Goal: Task Accomplishment & Management: Use online tool/utility

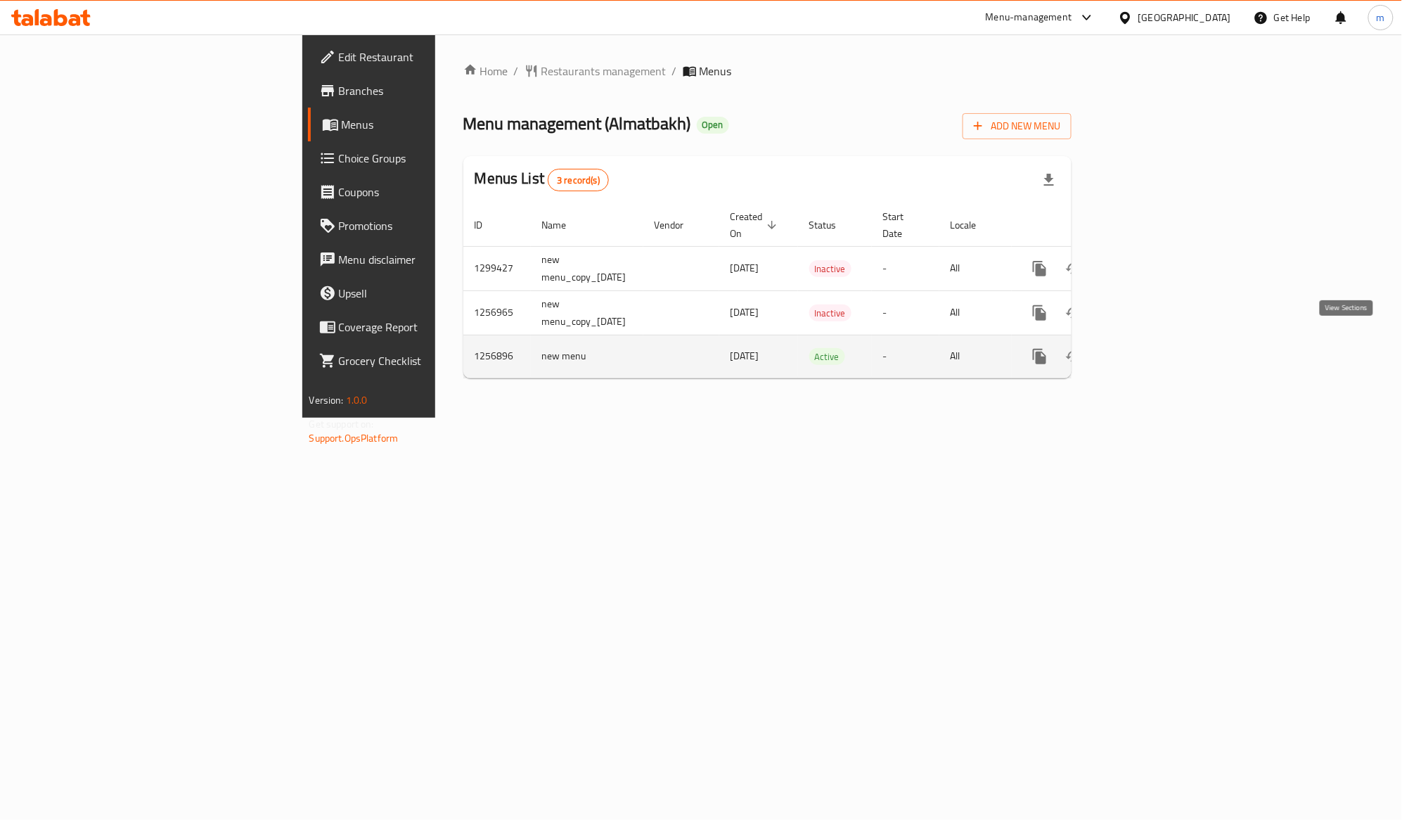
click at [1158, 340] on link "enhanced table" at bounding box center [1141, 357] width 34 height 34
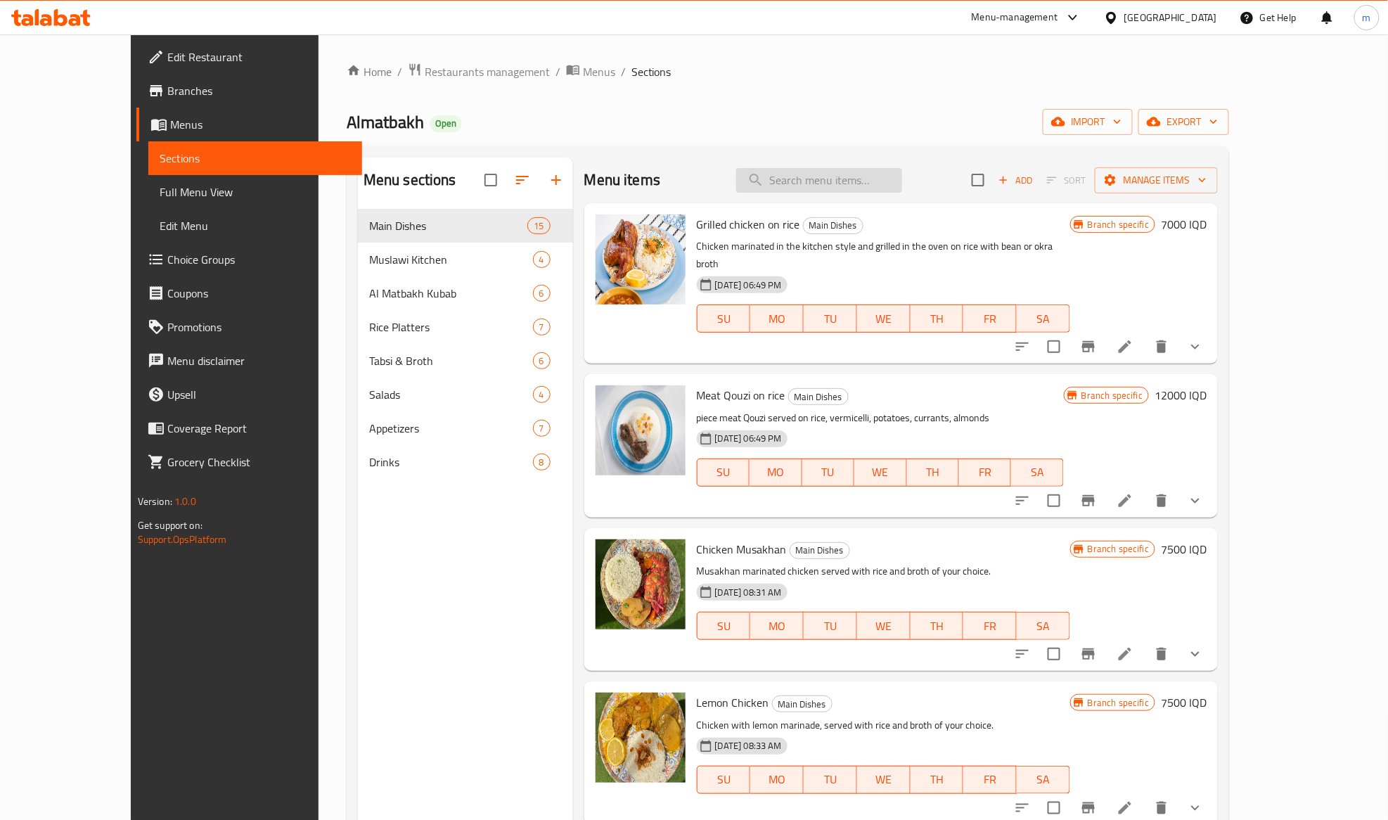
click at [865, 173] on input "search" at bounding box center [819, 180] width 166 height 25
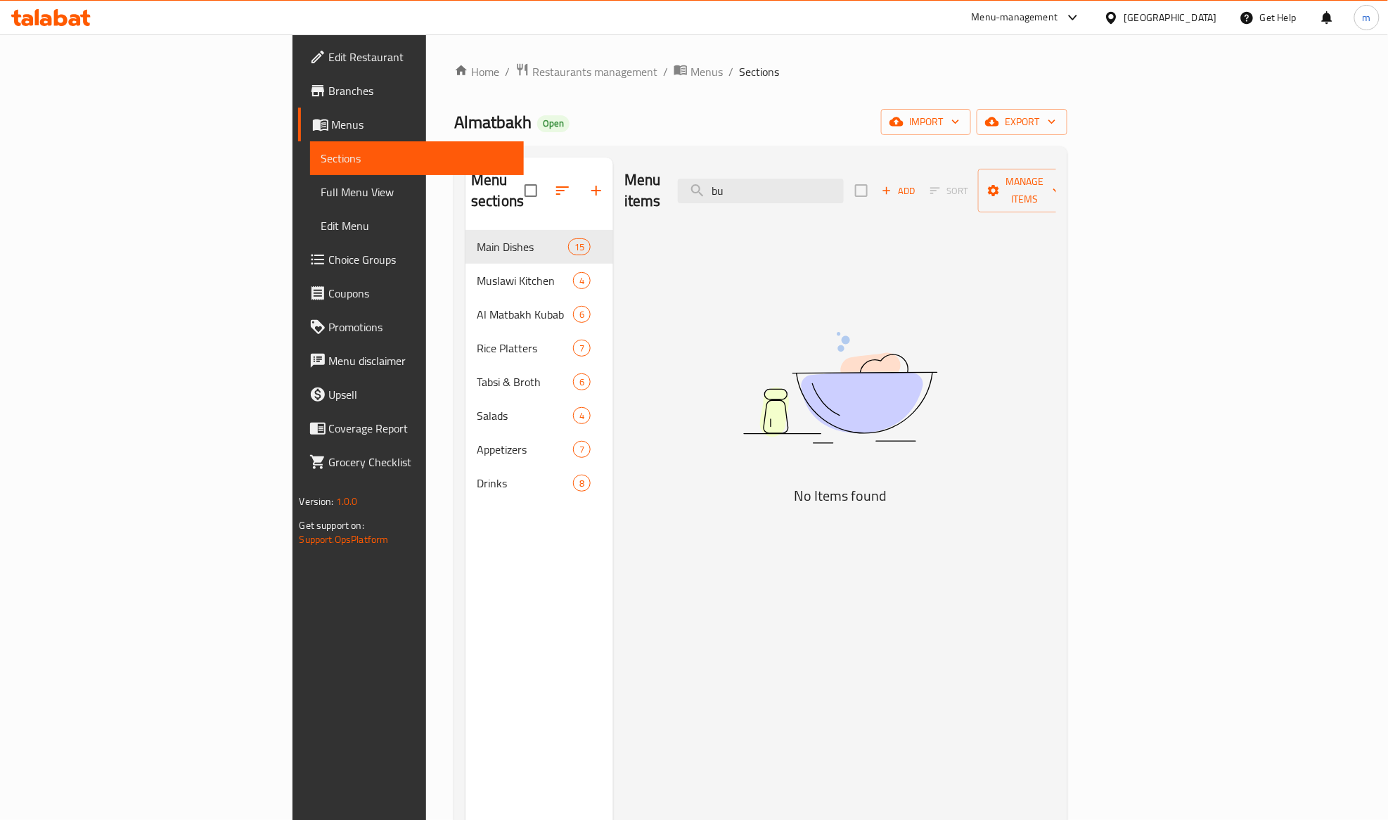
type input "b"
click at [844, 179] on input "burger" at bounding box center [761, 191] width 166 height 25
click at [829, 180] on input "zinger" at bounding box center [761, 191] width 166 height 25
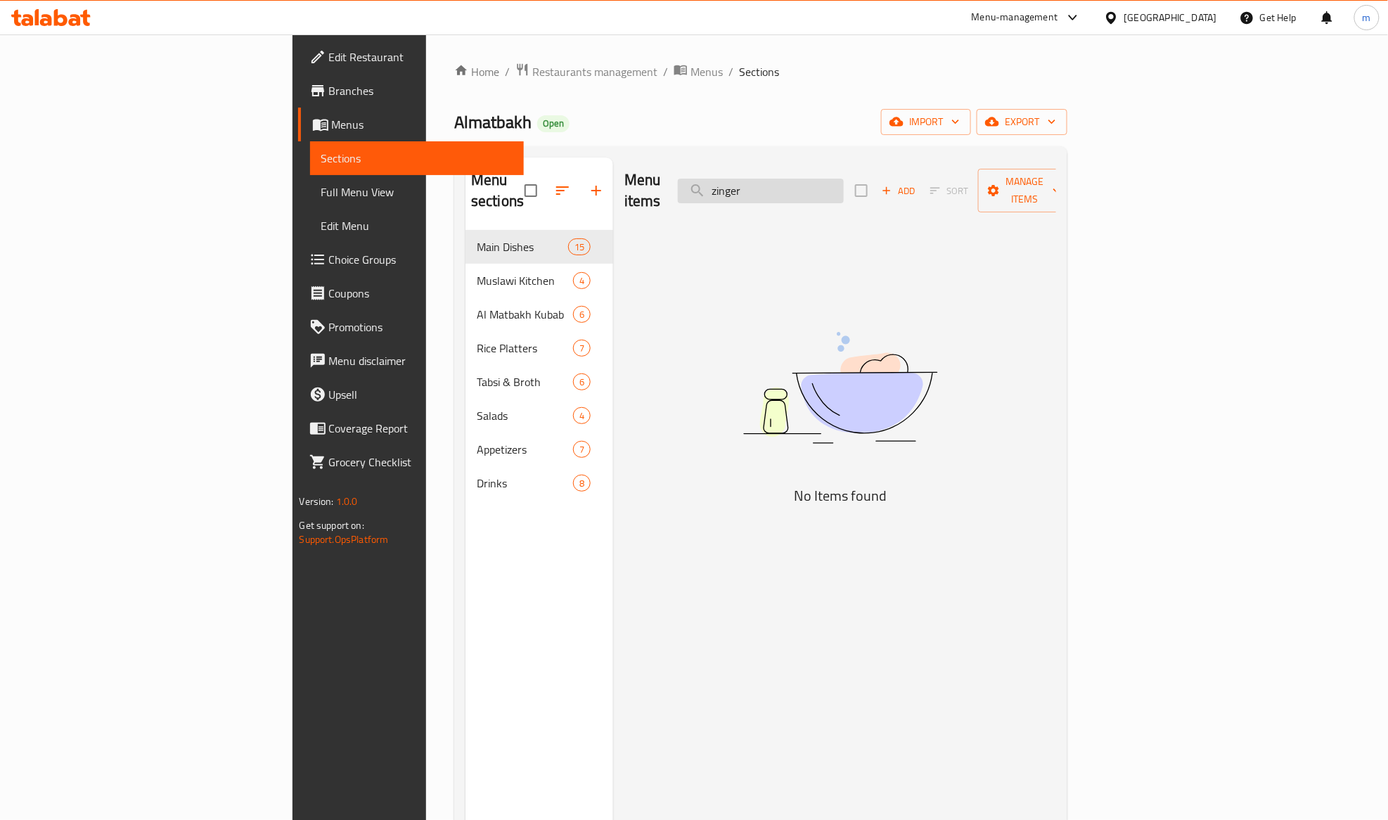
click at [829, 180] on input "zinger" at bounding box center [761, 191] width 166 height 25
type input "filler"
type input "ف"
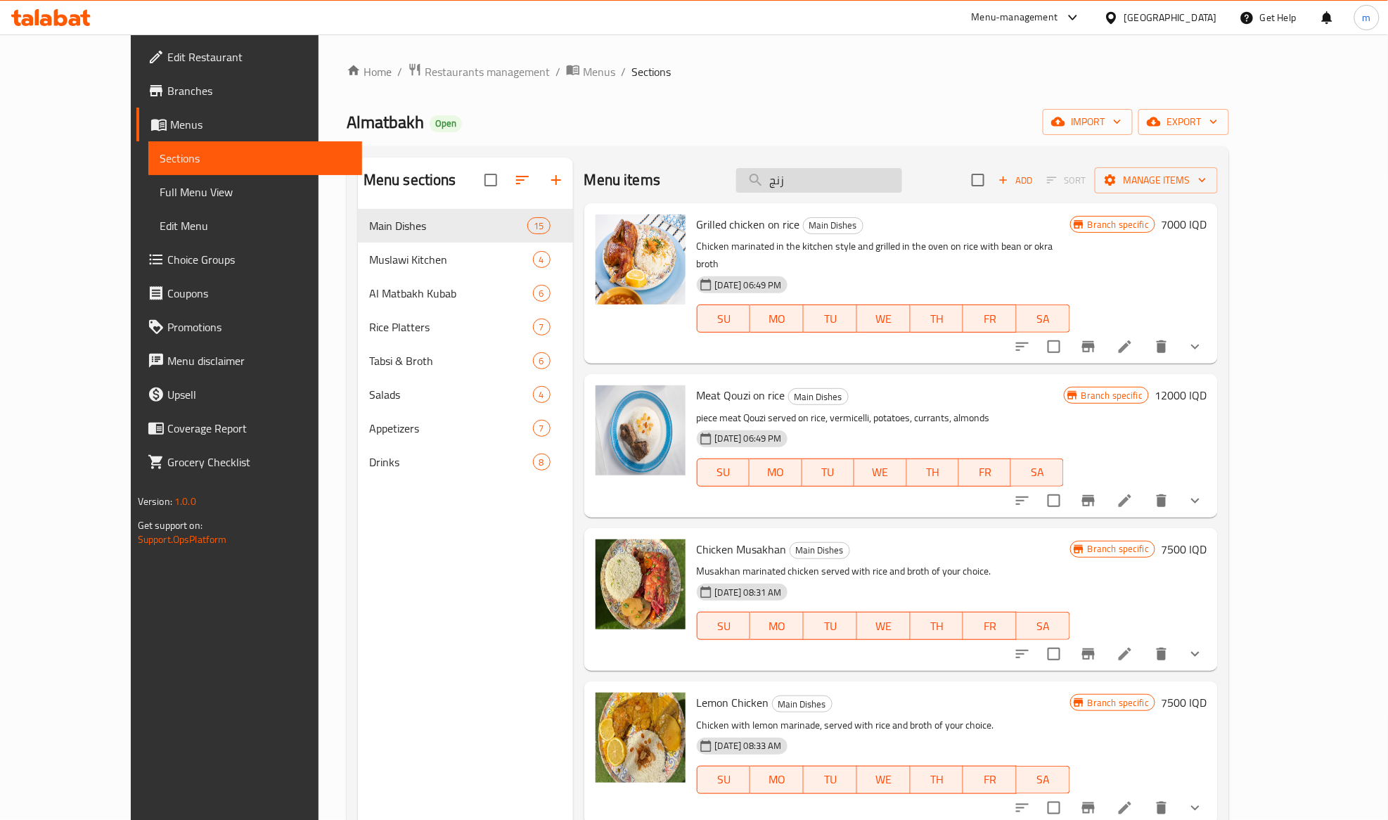
type input "زنجر"
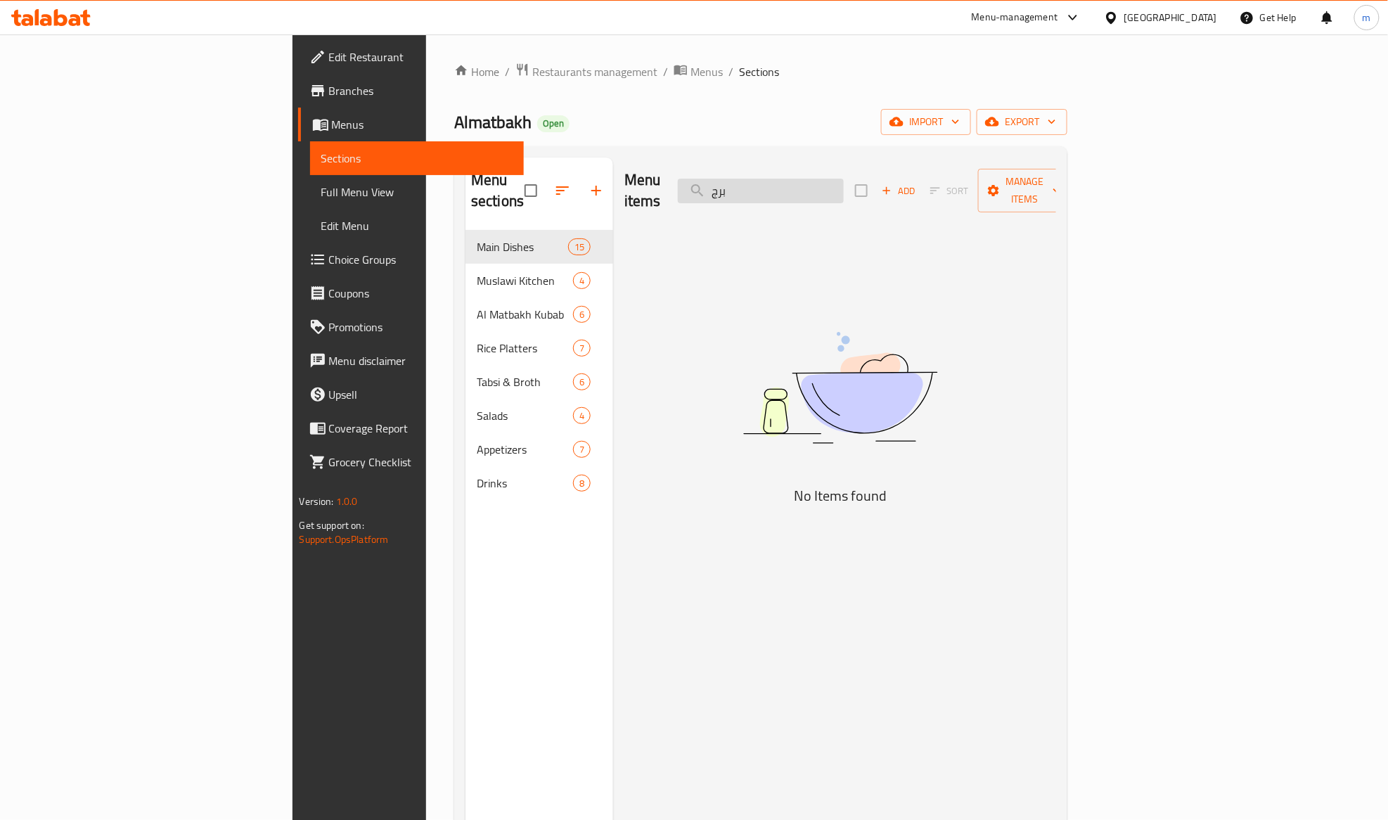
type input "برجر"
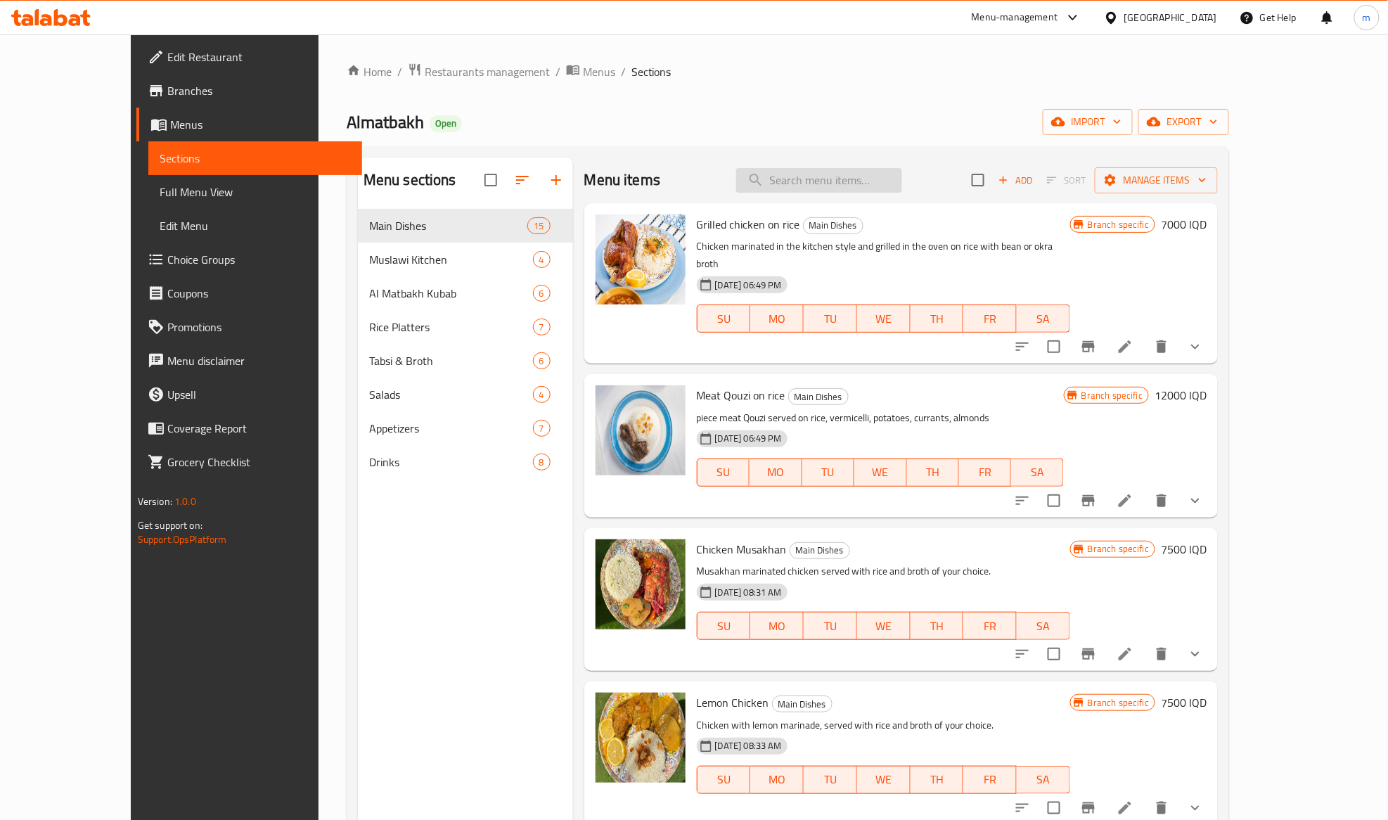
click at [902, 177] on input "search" at bounding box center [819, 180] width 166 height 25
type input "تندر"
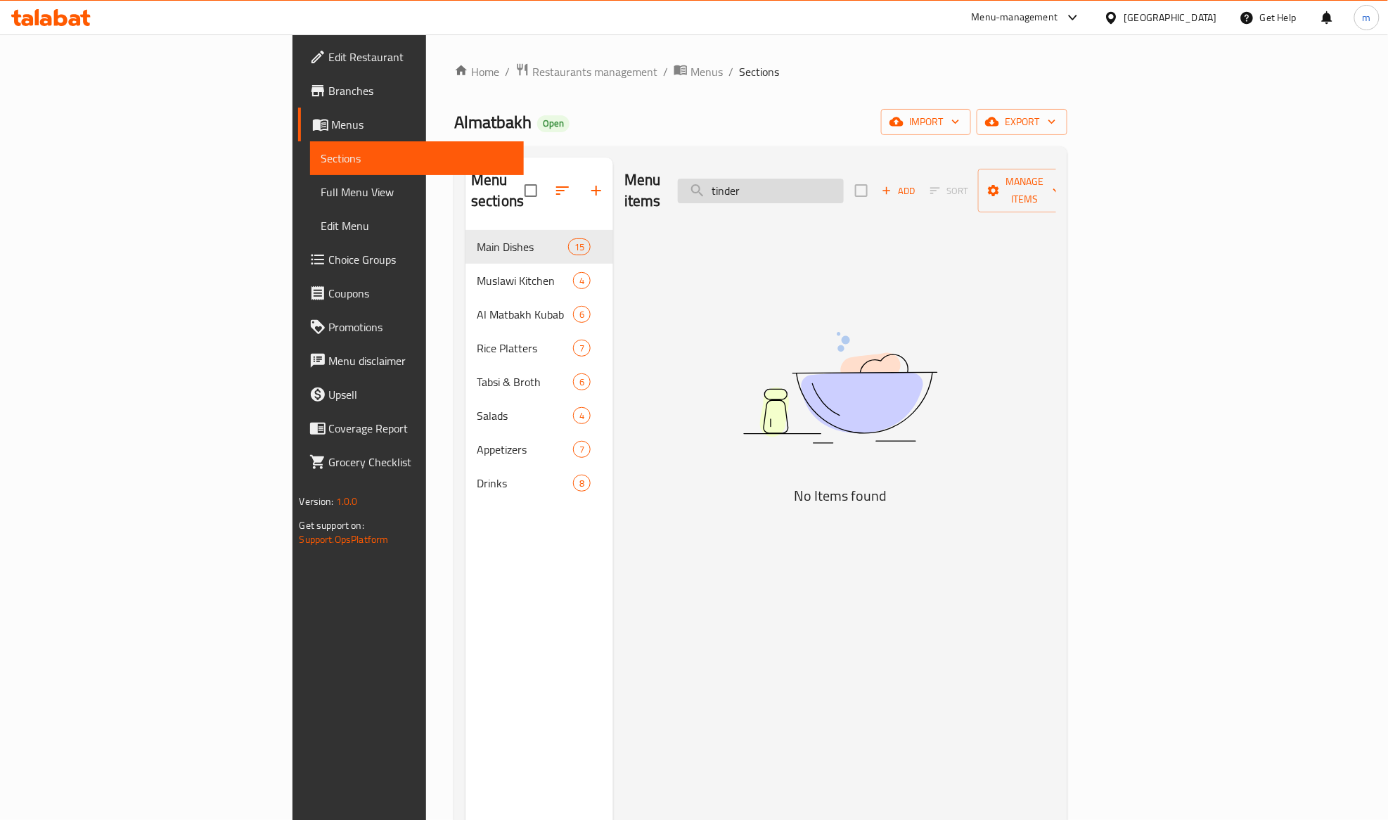
click at [844, 181] on input "tinder" at bounding box center [761, 191] width 166 height 25
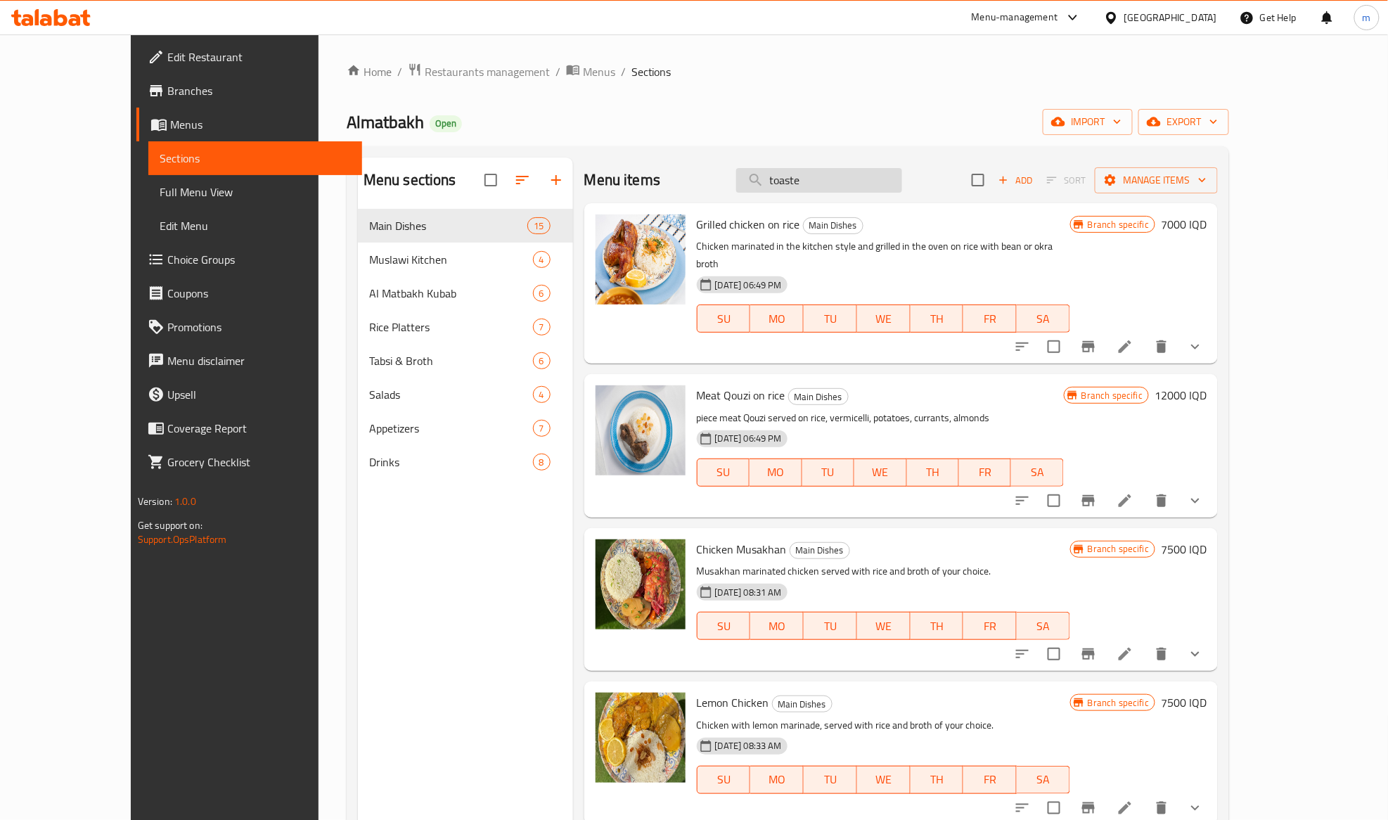
type input "toaster"
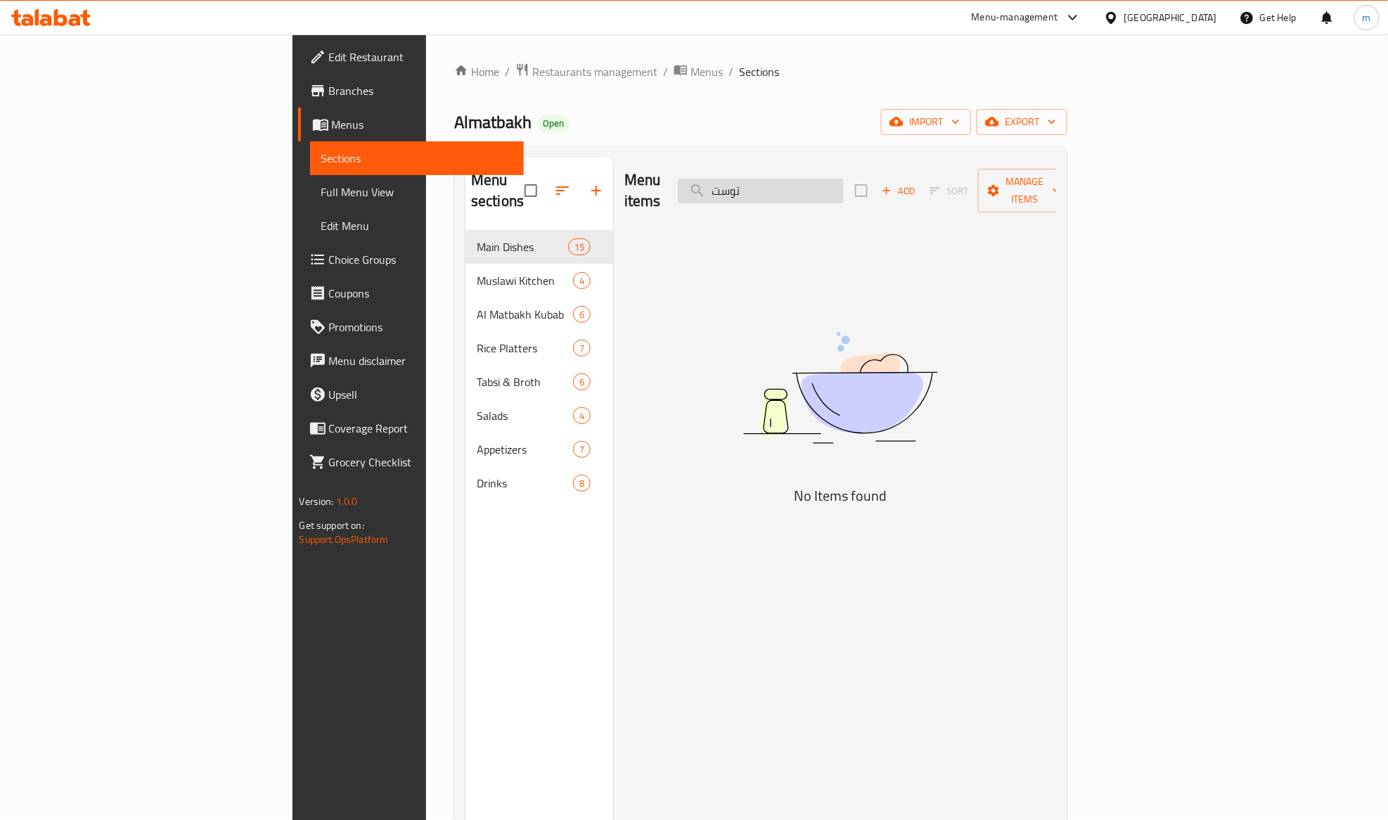
type input "توستر"
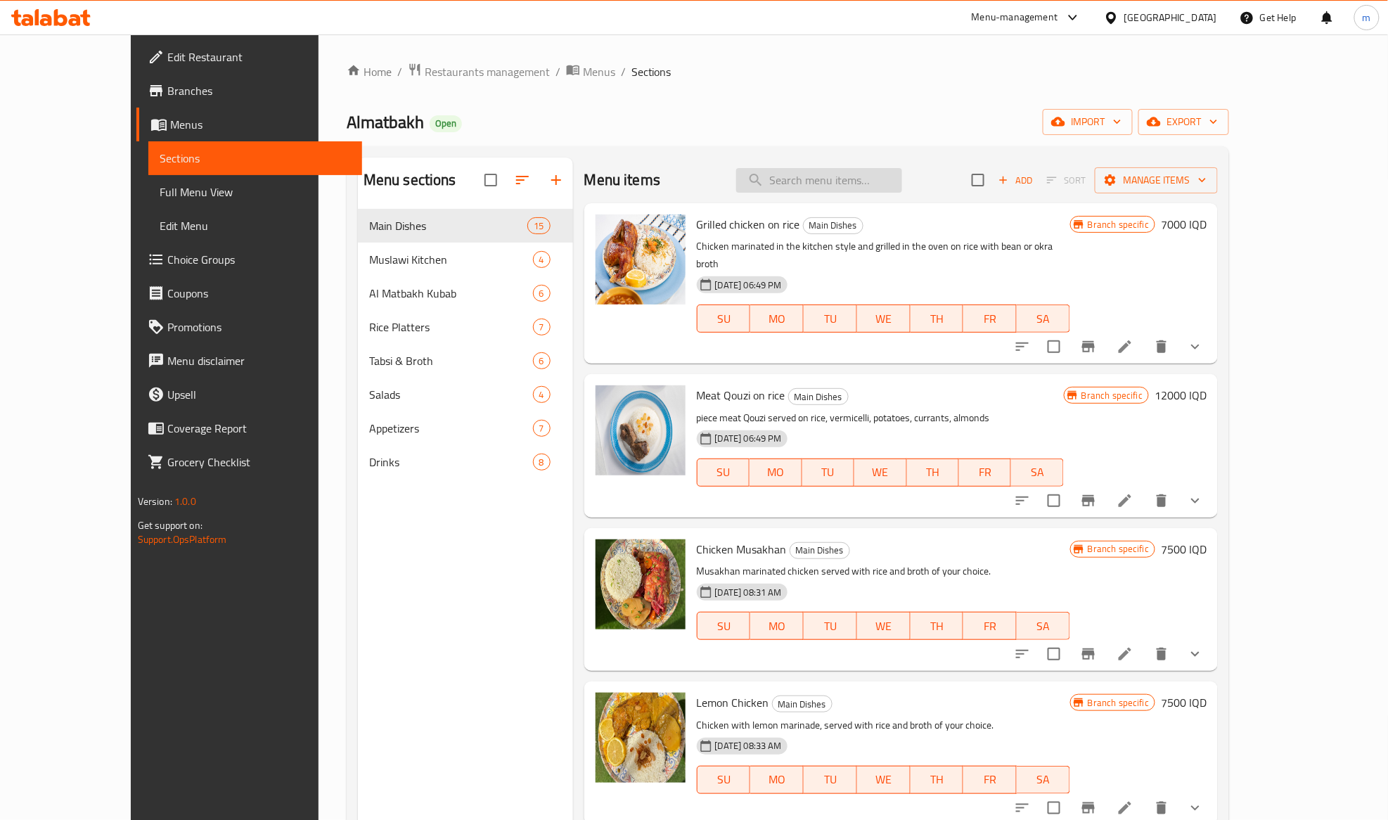
click at [844, 176] on input "search" at bounding box center [819, 180] width 166 height 25
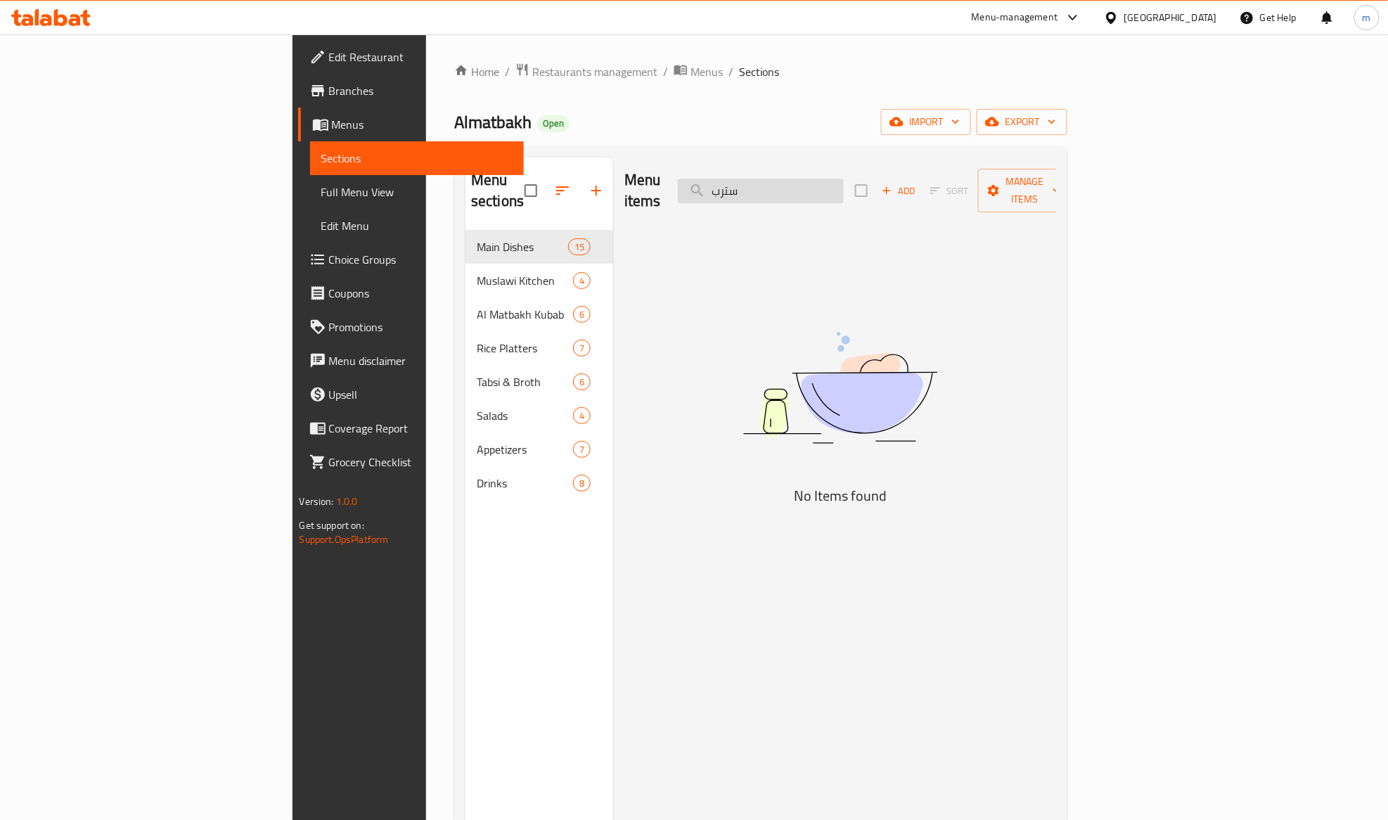
type input "ستربس"
type input "strips"
click at [836, 179] on input "strips" at bounding box center [761, 191] width 166 height 25
type input "كنتاكي"
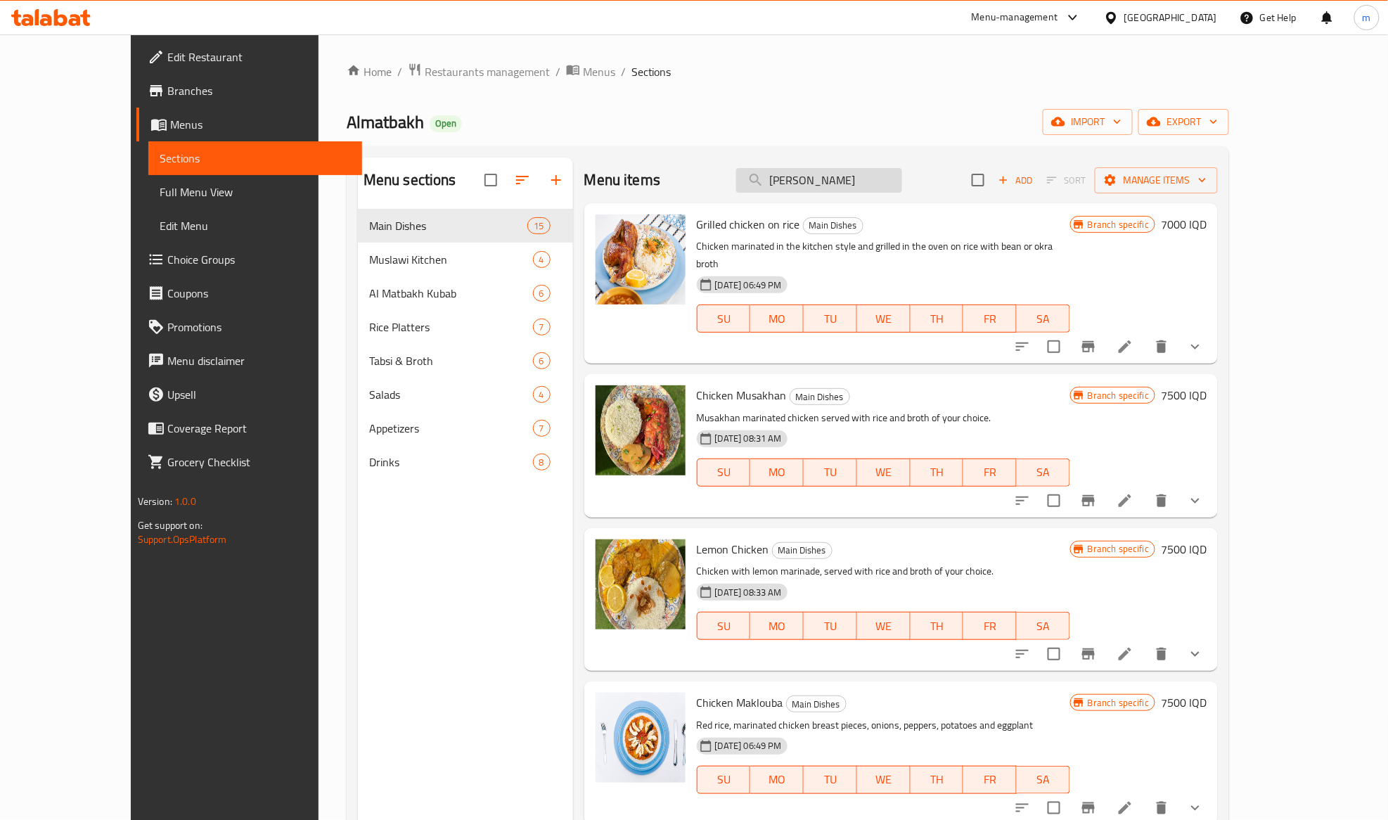
type input "kent"
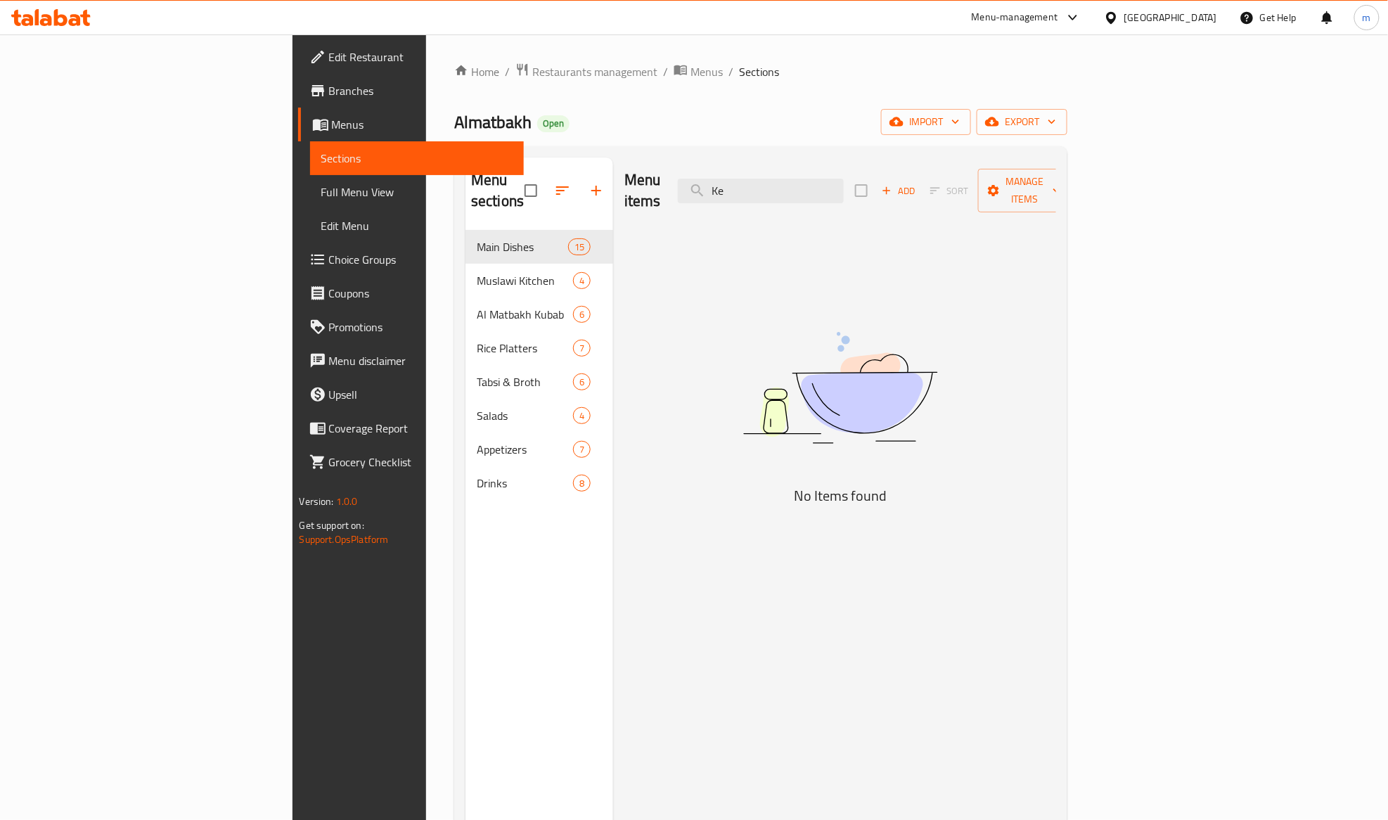
type input "K"
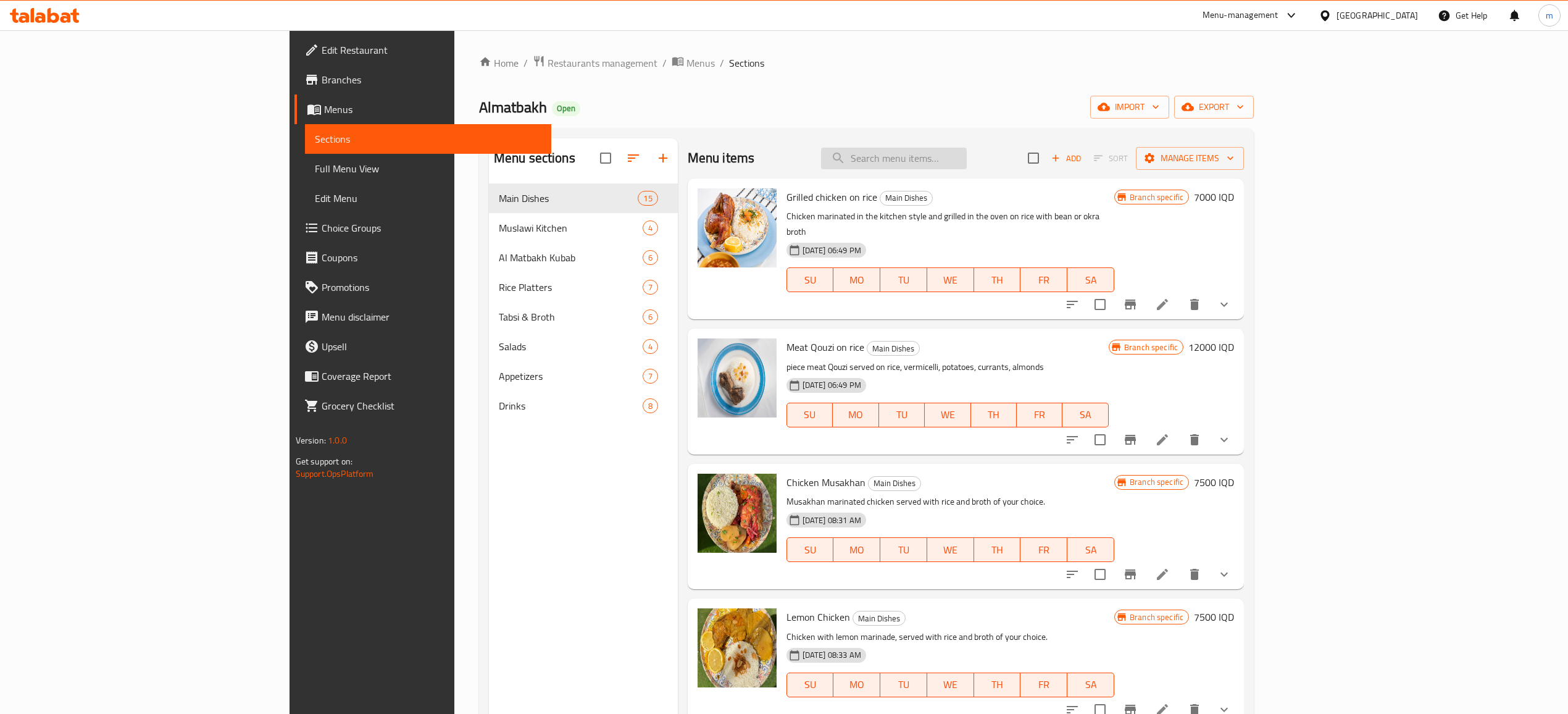
click at [967, 151] on input "search" at bounding box center [894, 158] width 146 height 22
type input "جهحجکەن"
type input "جهح"
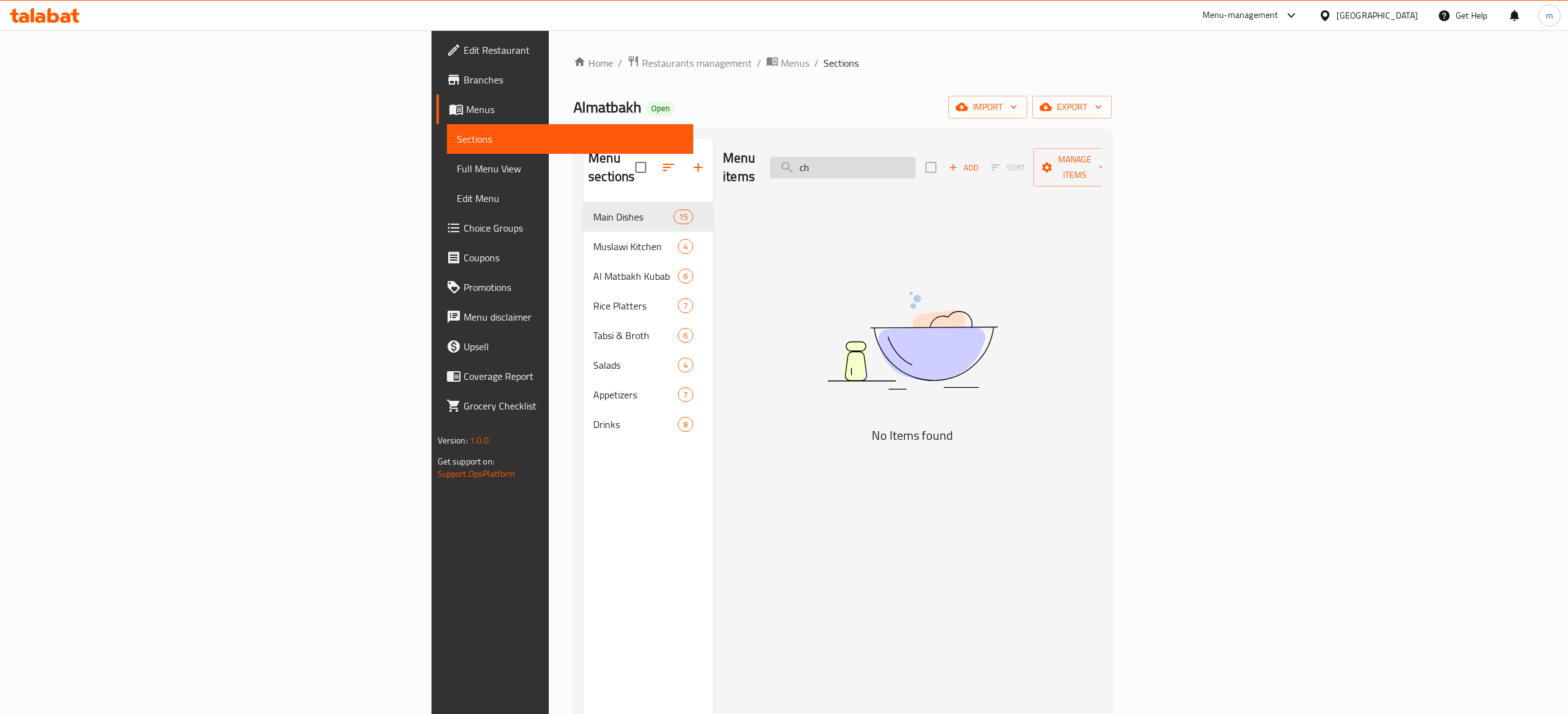
type input "c"
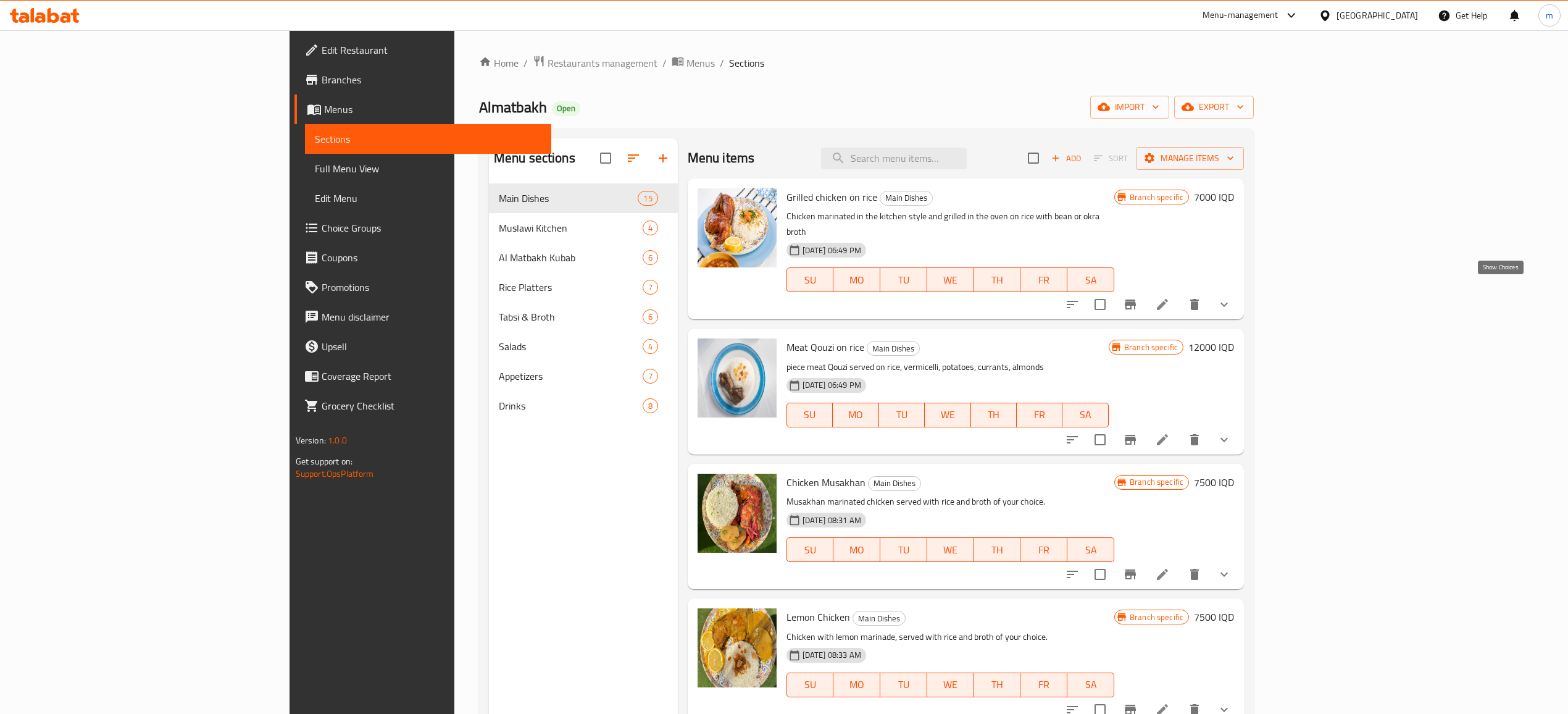
click at [1231, 297] on icon "show more" at bounding box center [1224, 304] width 15 height 15
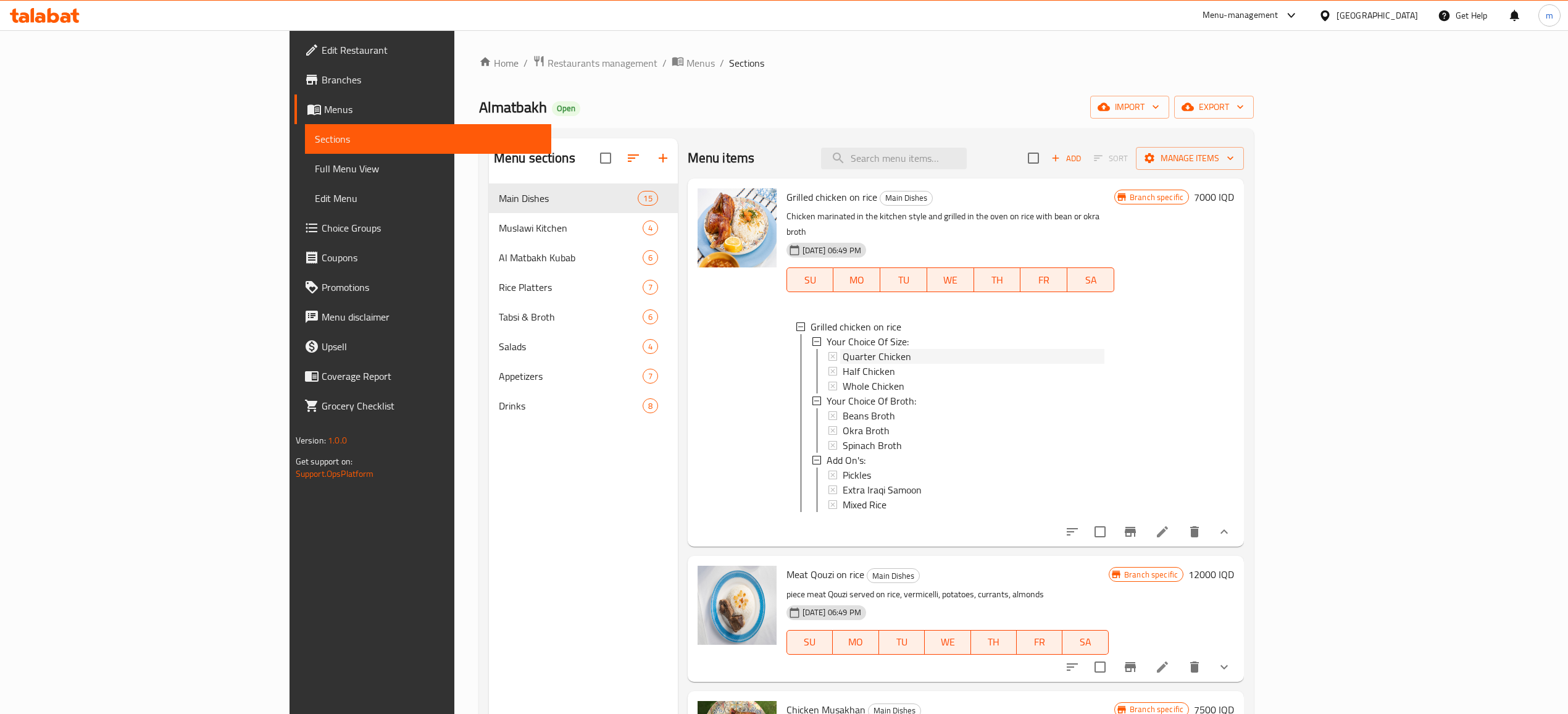
click at [1035, 349] on div "Quarter Chicken" at bounding box center [973, 356] width 262 height 15
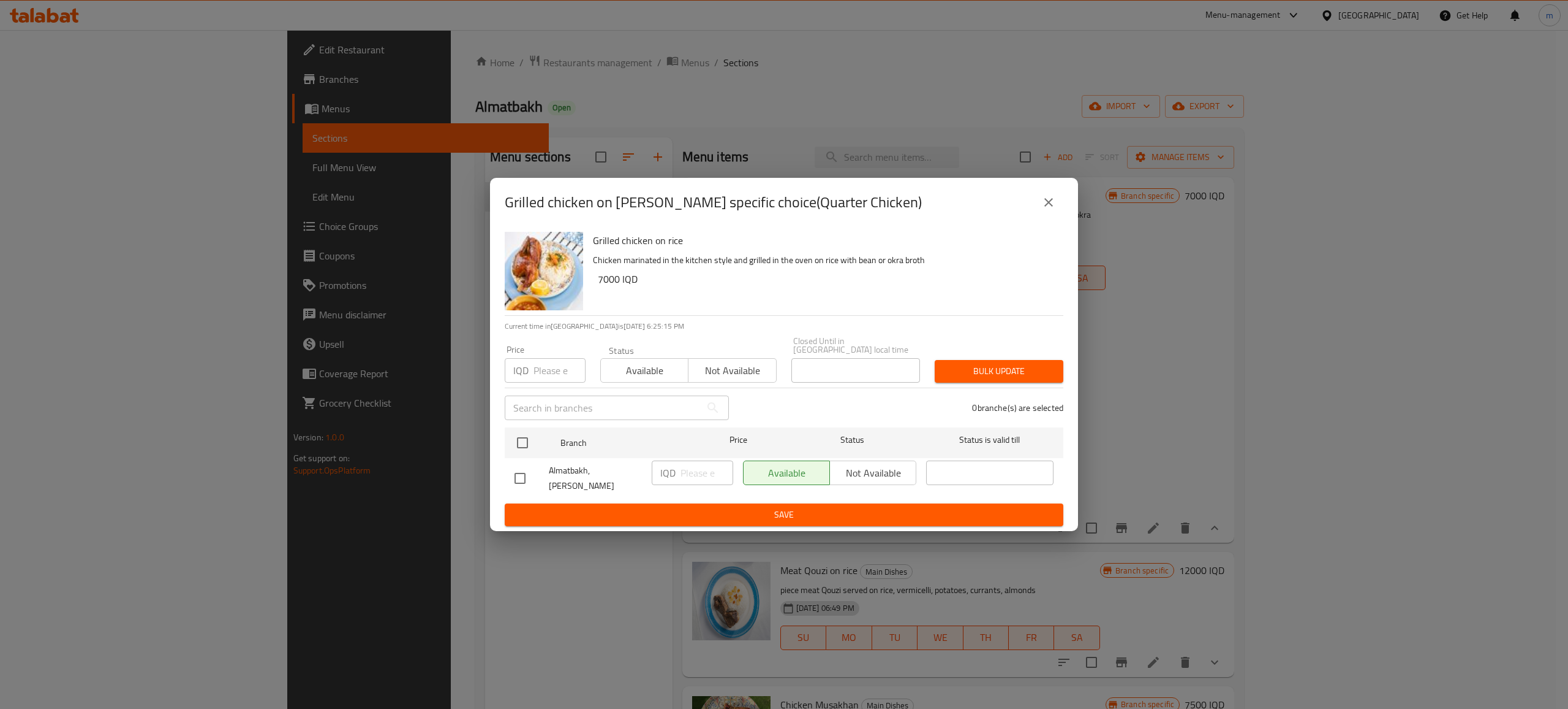
click at [1047, 209] on icon "close" at bounding box center [1049, 202] width 15 height 15
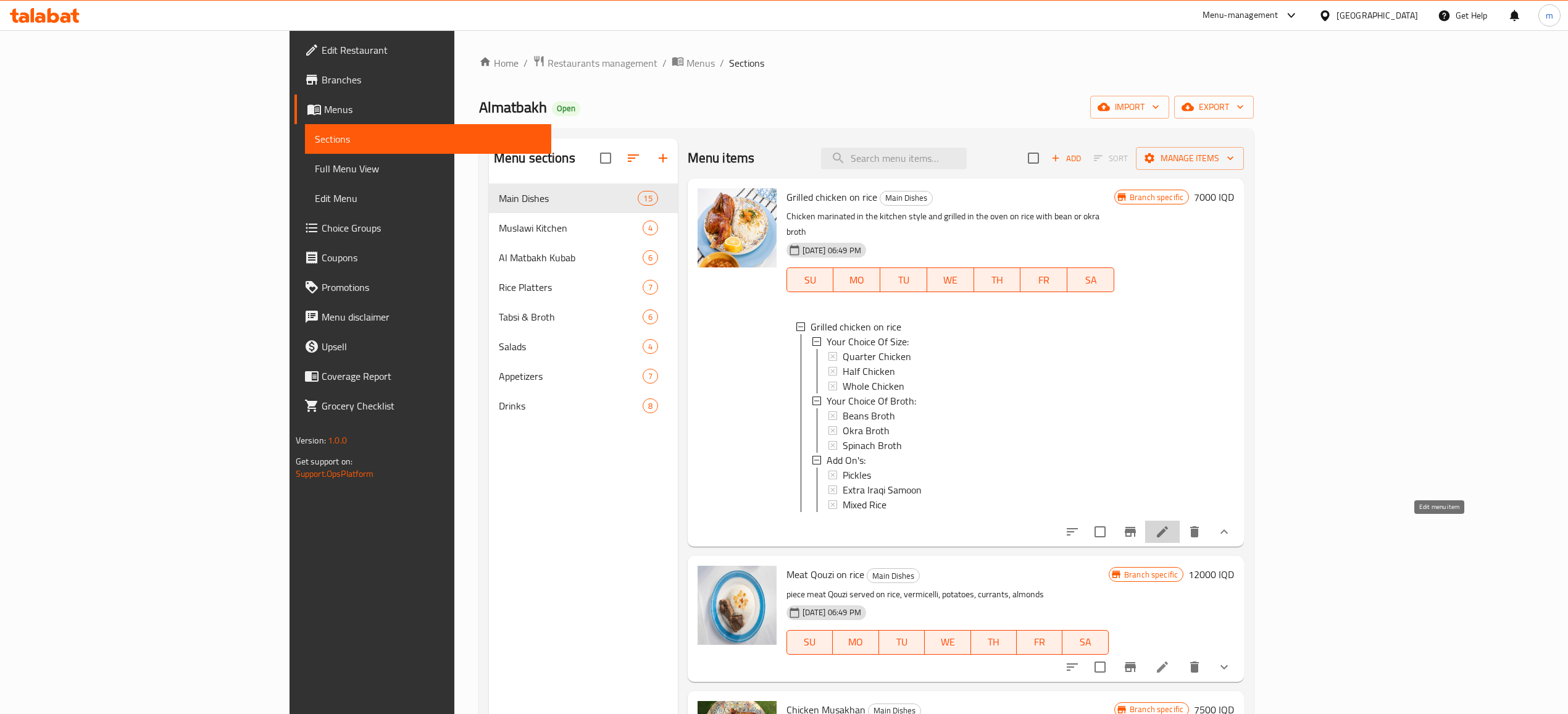
click at [1170, 531] on icon at bounding box center [1162, 531] width 15 height 15
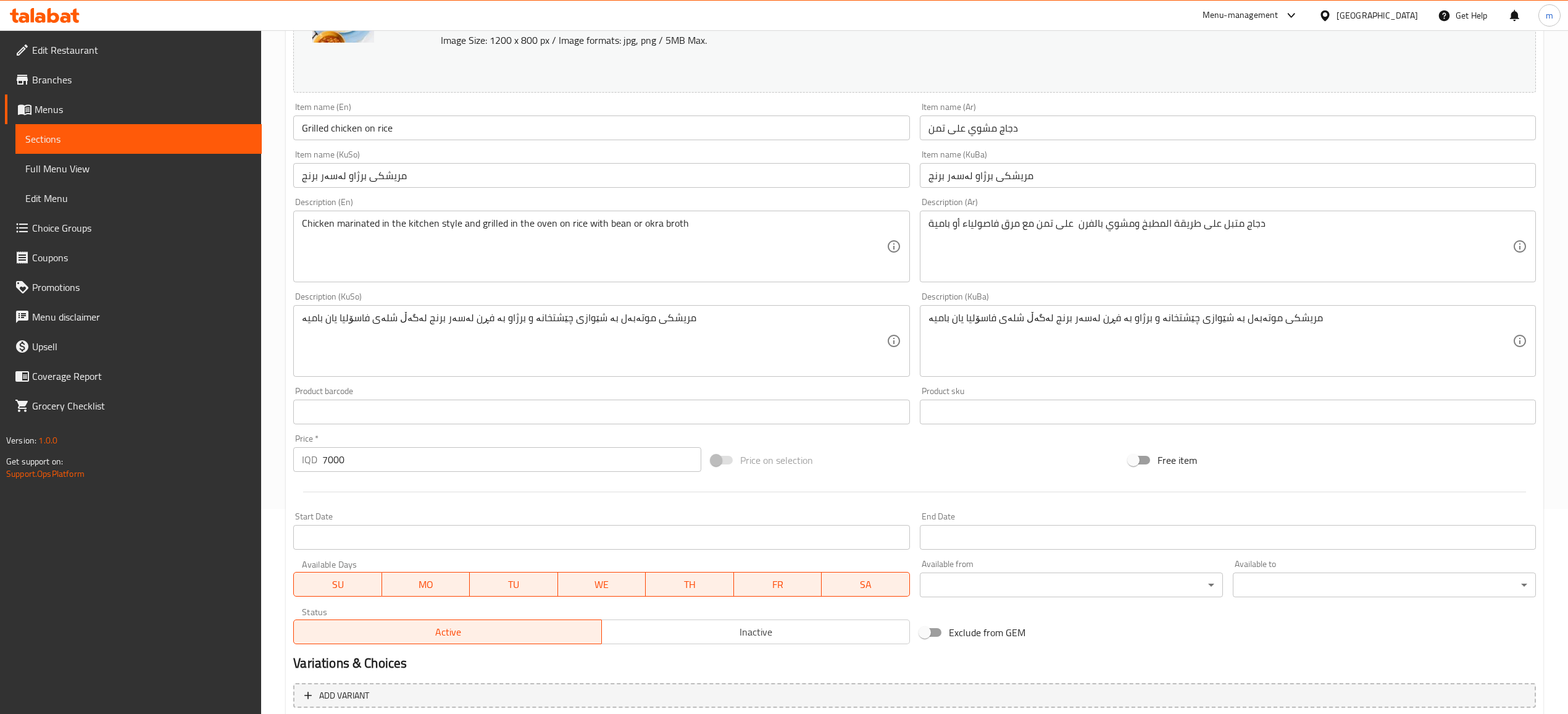
scroll to position [531, 0]
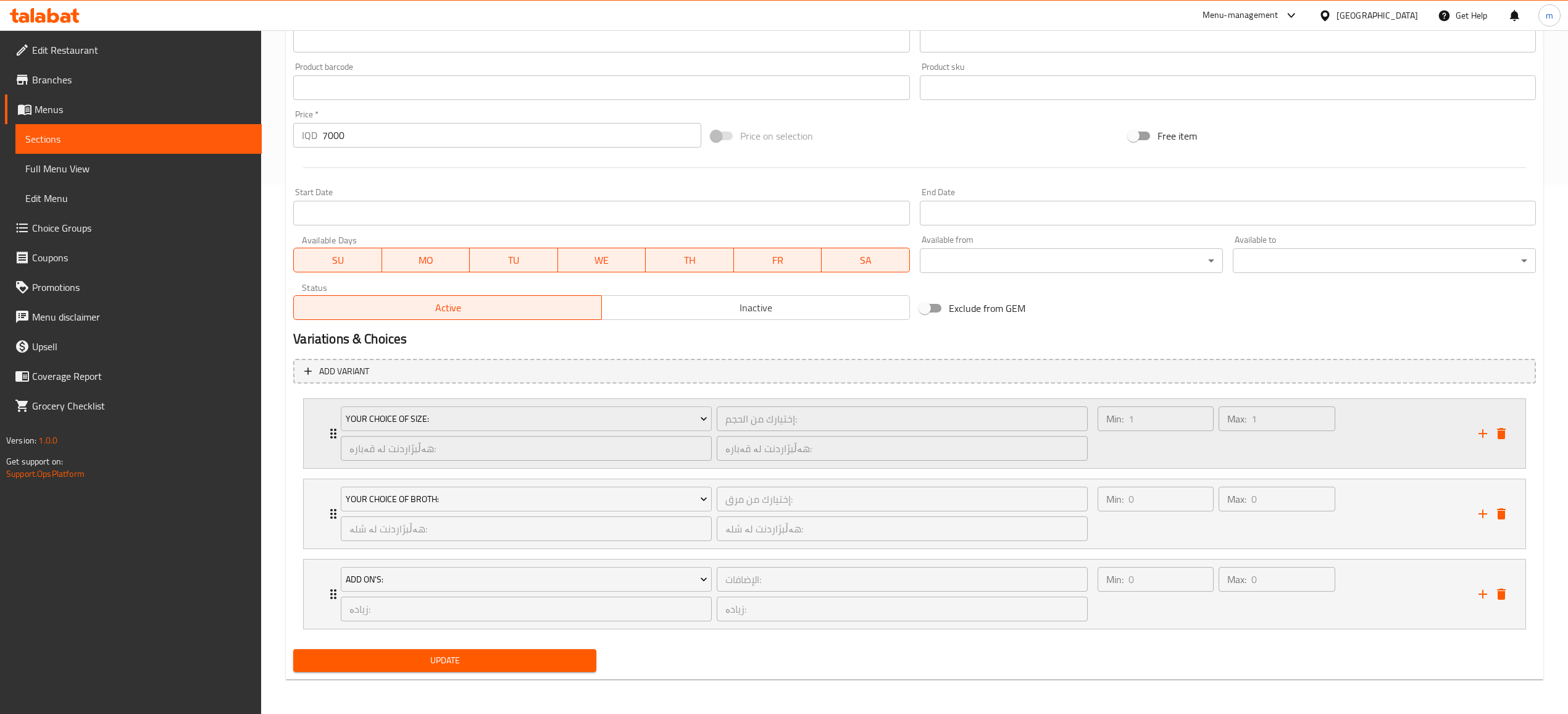
click at [1205, 447] on div "Min: 1 ​" at bounding box center [1156, 433] width 121 height 59
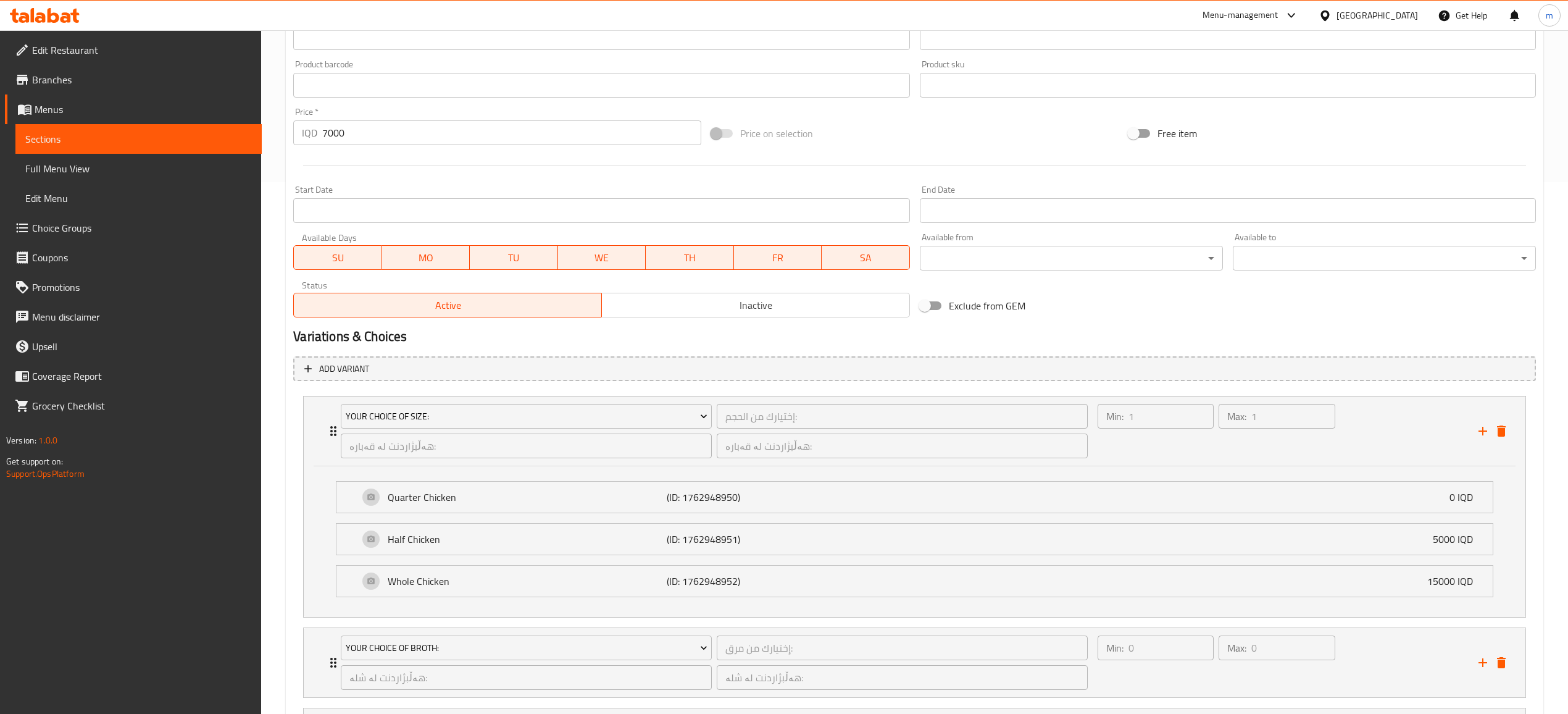
scroll to position [0, 0]
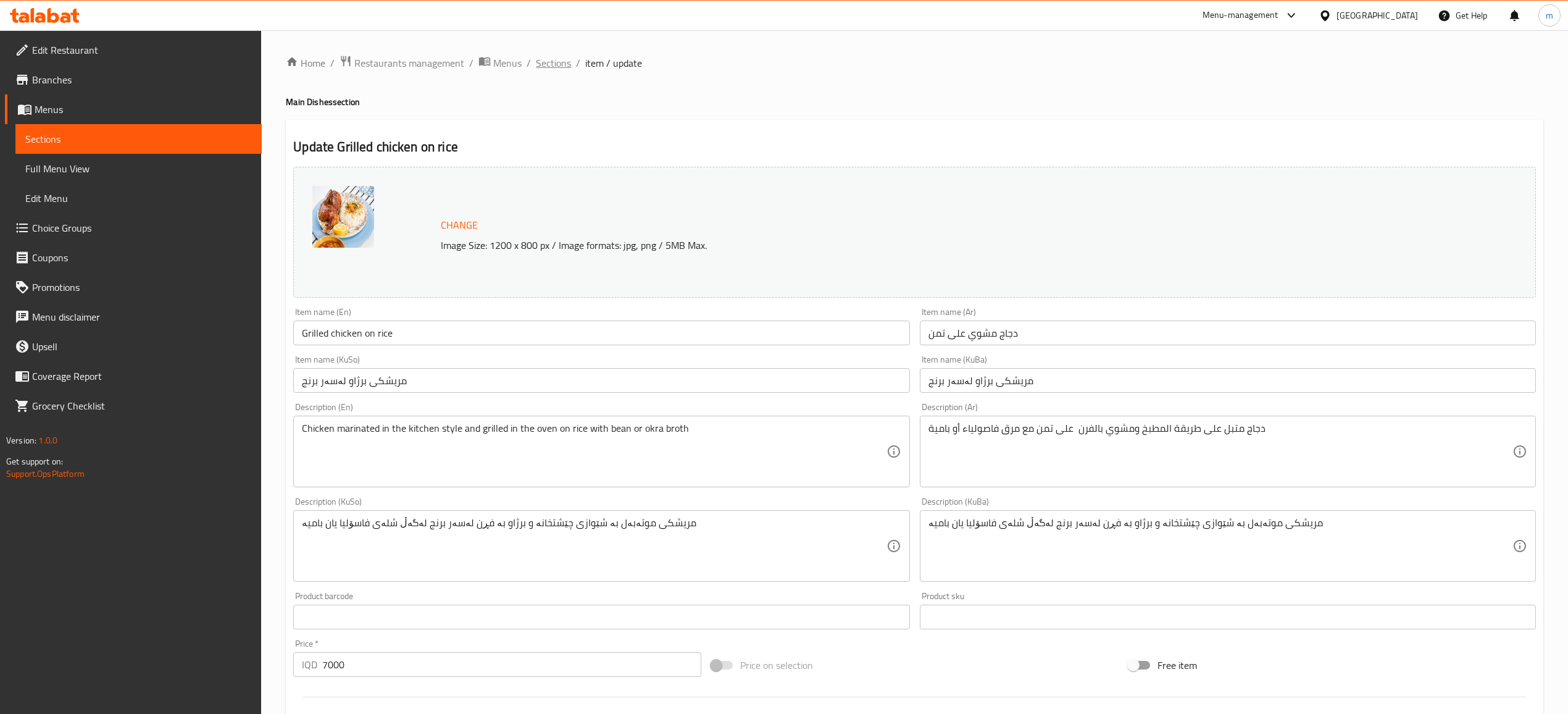
click at [549, 70] on span "Sections" at bounding box center [553, 62] width 35 height 15
